Goal: Check status: Check status

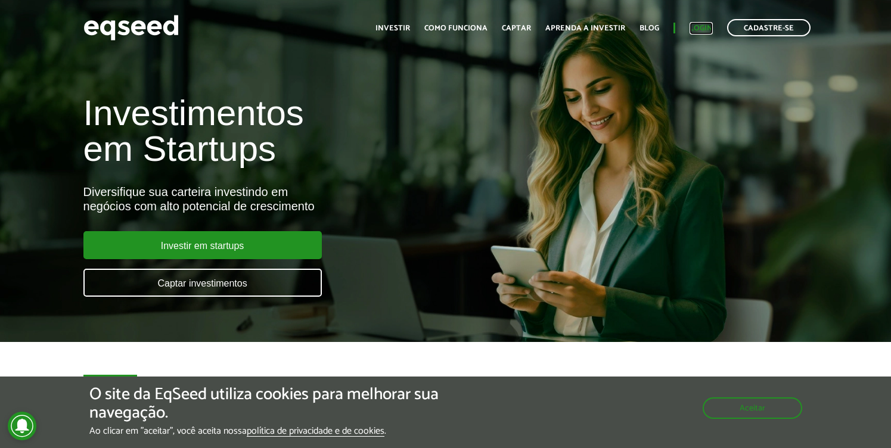
click at [708, 27] on link "Login" at bounding box center [701, 28] width 23 height 8
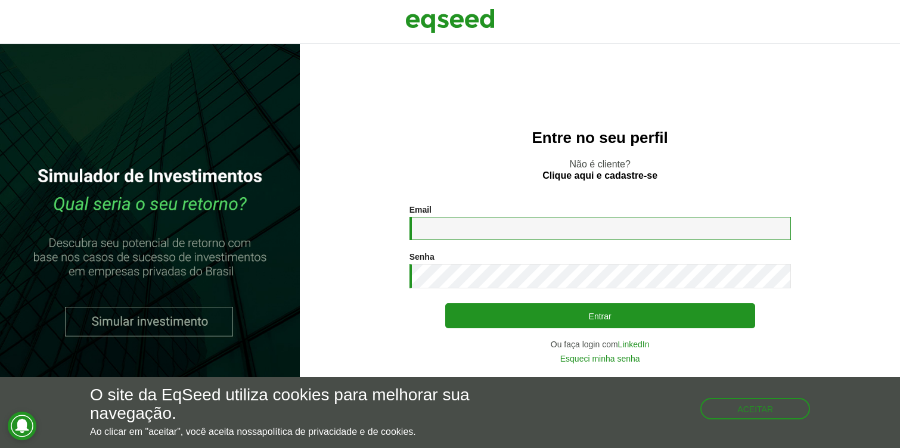
click at [551, 224] on input "Email *" at bounding box center [601, 228] width 382 height 23
type input "**********"
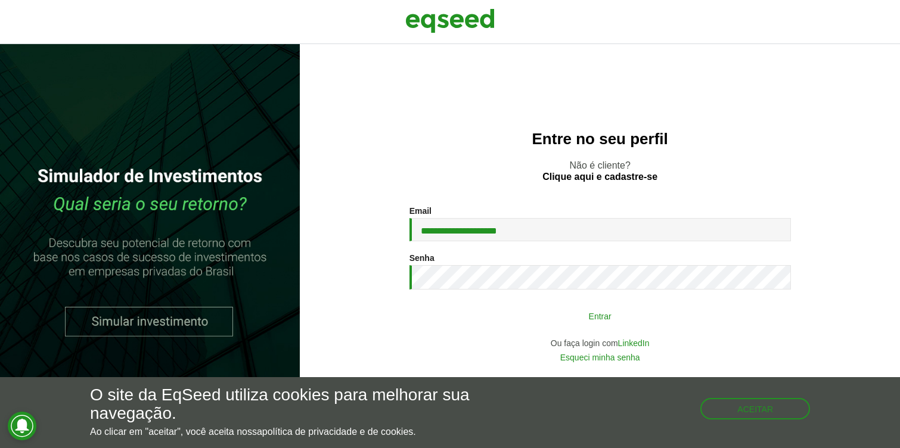
click at [607, 321] on button "Entrar" at bounding box center [600, 316] width 310 height 23
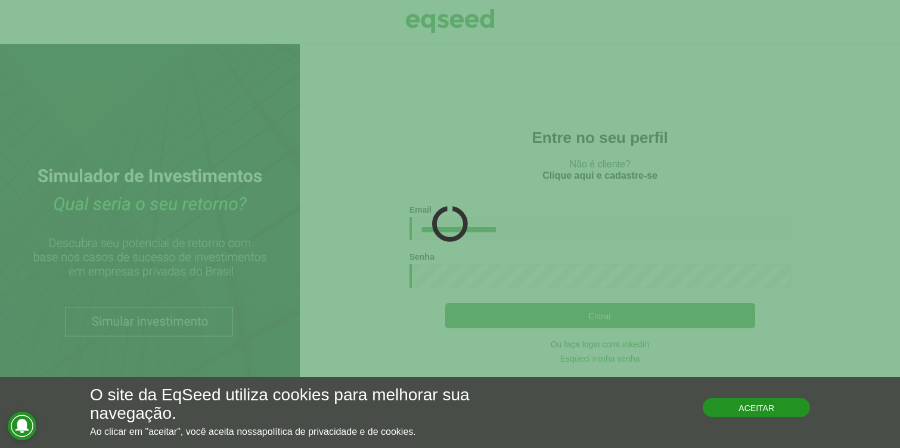
click at [743, 412] on button "Aceitar" at bounding box center [756, 407] width 107 height 19
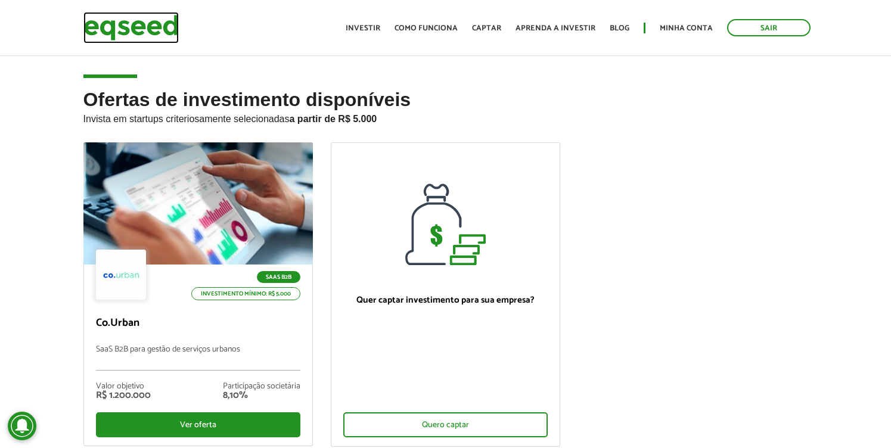
click at [123, 26] on img at bounding box center [130, 28] width 95 height 32
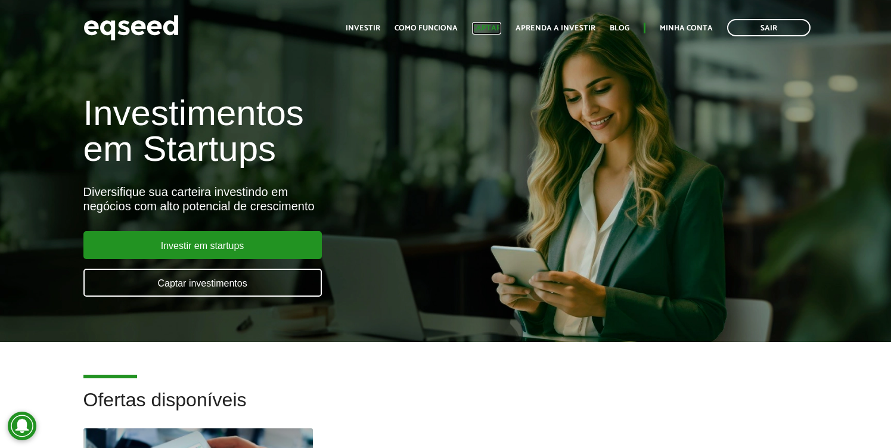
click at [491, 31] on link "Captar" at bounding box center [486, 28] width 29 height 8
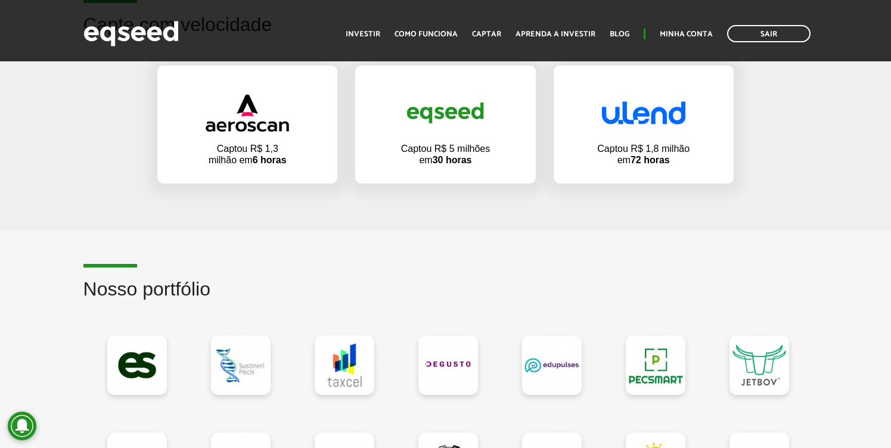
scroll to position [723, 0]
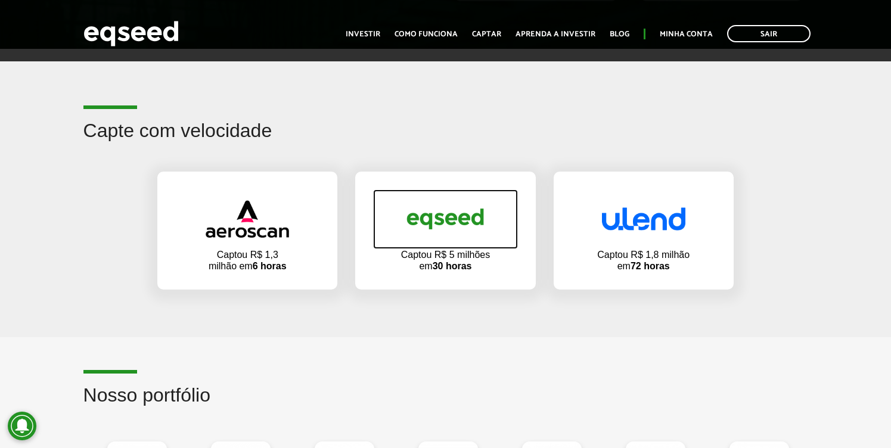
click at [478, 231] on img at bounding box center [445, 219] width 83 height 40
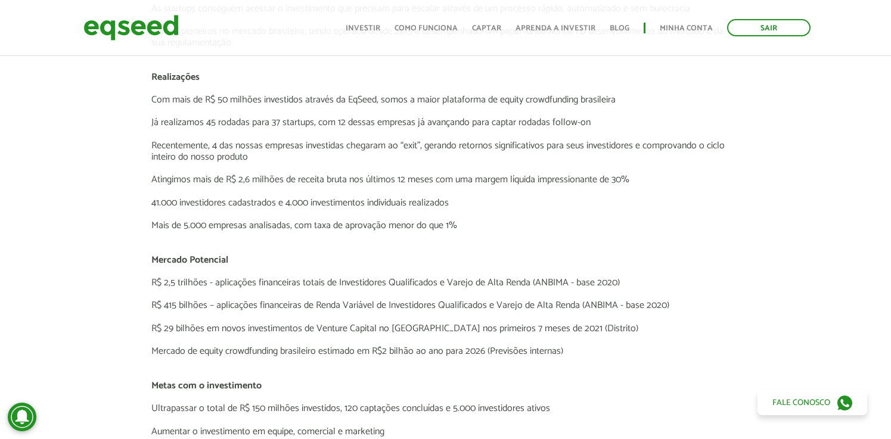
scroll to position [1395, 0]
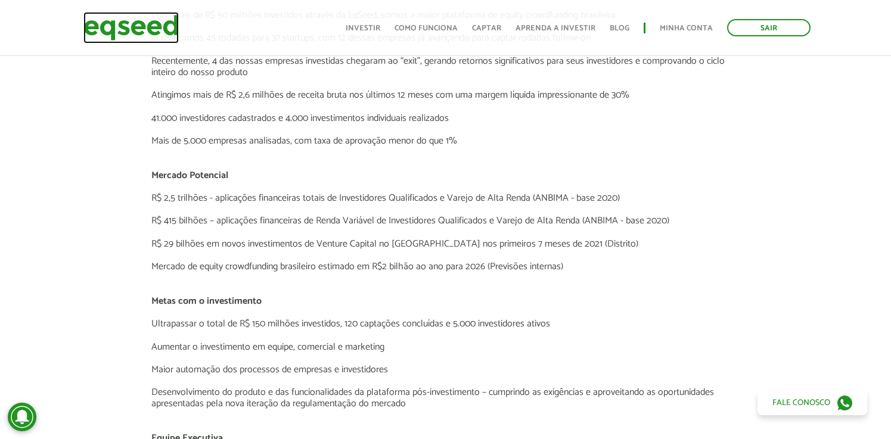
click at [130, 24] on img at bounding box center [130, 28] width 95 height 32
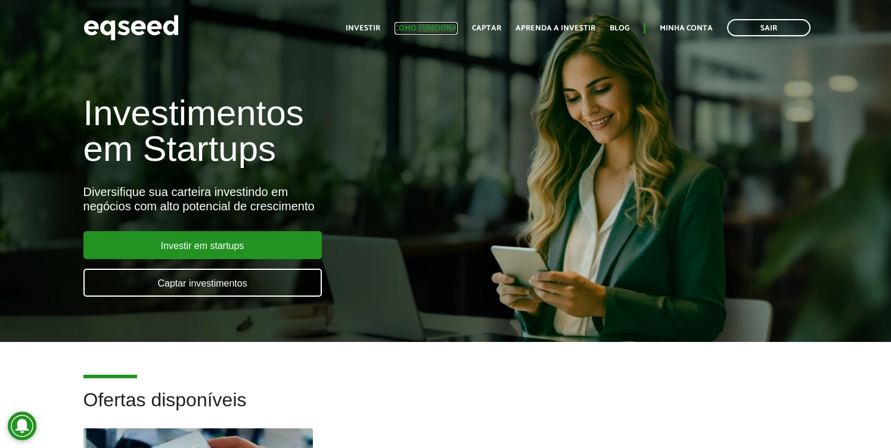
click at [424, 26] on link "Como funciona" at bounding box center [426, 28] width 63 height 8
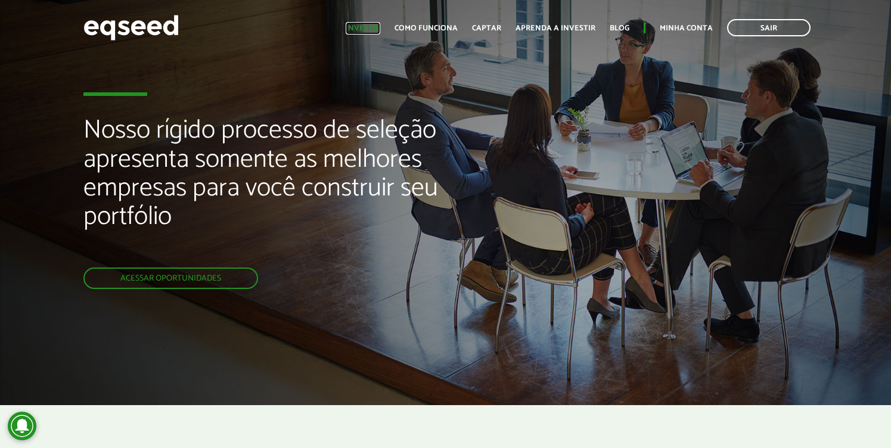
click at [367, 26] on link "Investir" at bounding box center [363, 28] width 35 height 8
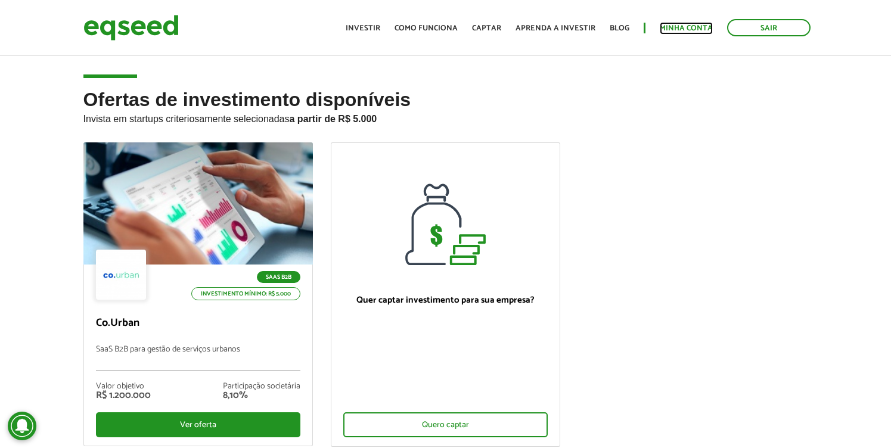
click at [679, 27] on link "Minha conta" at bounding box center [686, 28] width 53 height 8
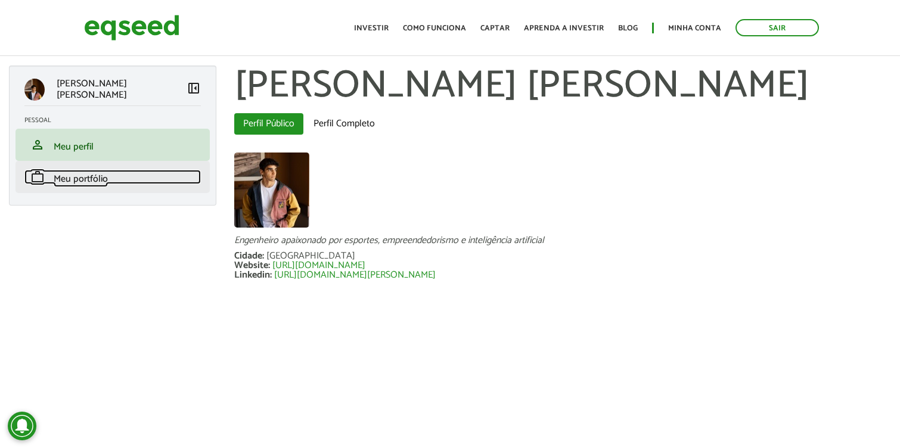
click at [92, 174] on span "Meu portfólio" at bounding box center [81, 179] width 54 height 16
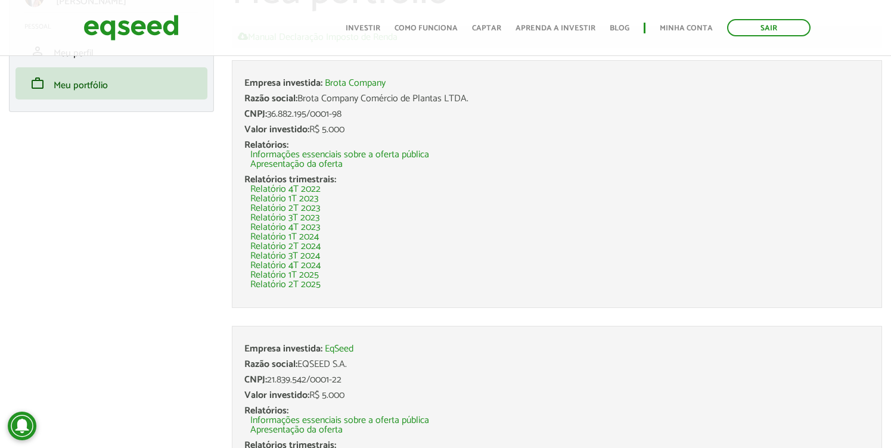
scroll to position [88, 0]
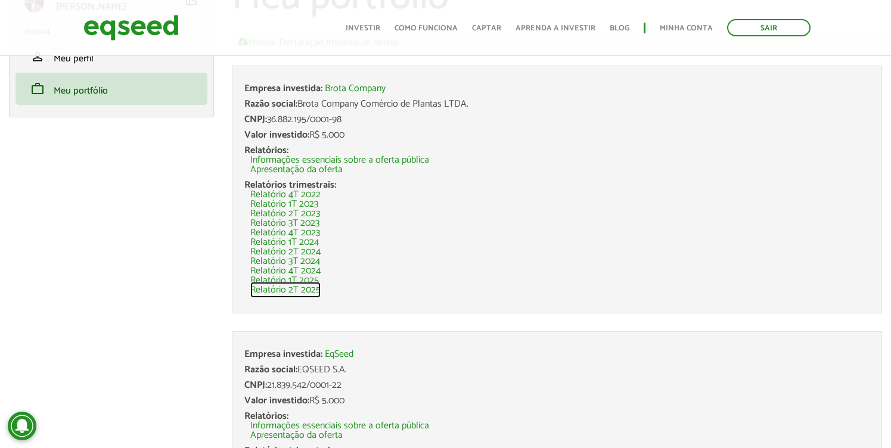
click at [314, 292] on link "Relatório 2T 2025" at bounding box center [285, 291] width 70 height 10
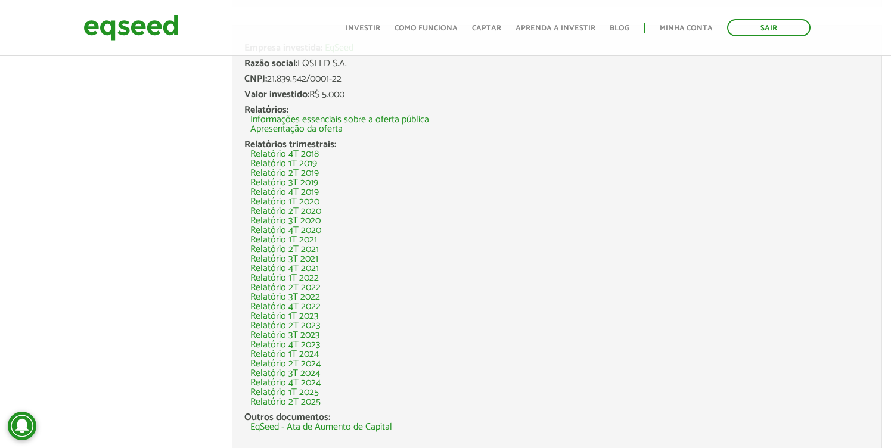
scroll to position [438, 0]
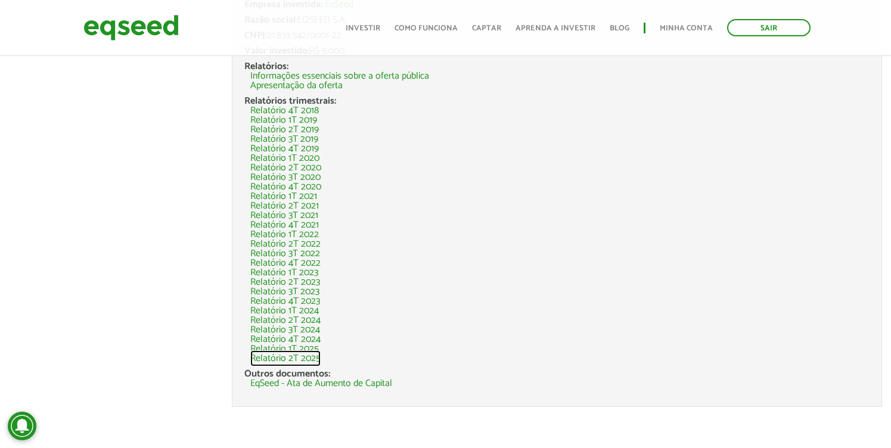
click at [310, 356] on link "Relatório 2T 2025" at bounding box center [285, 359] width 70 height 10
click at [284, 385] on link "EqSeed - Ata de Aumento de Capital" at bounding box center [321, 384] width 142 height 10
